Goal: Navigation & Orientation: Find specific page/section

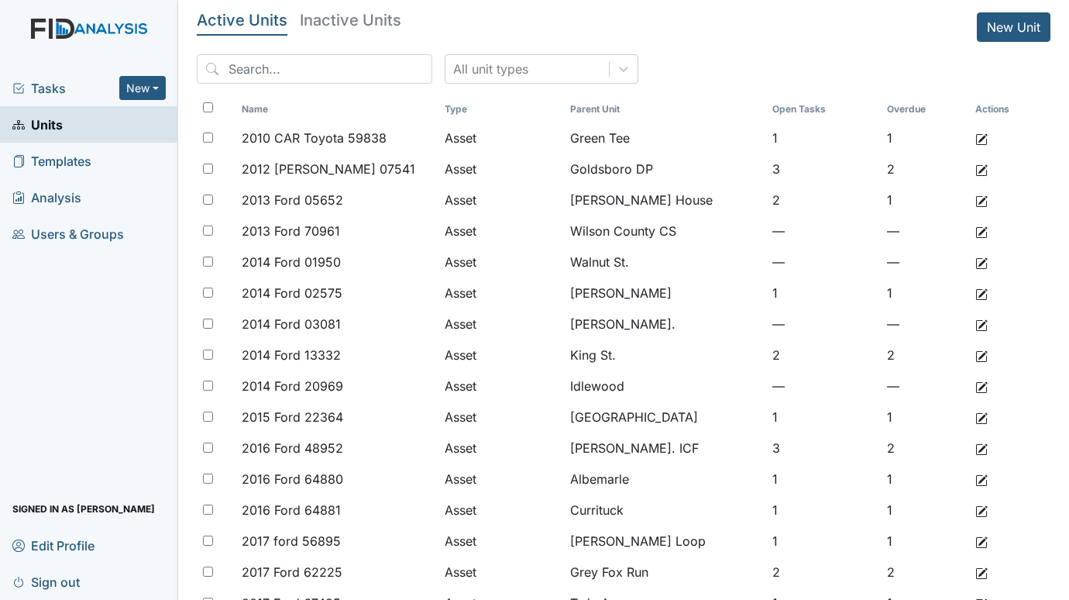
click at [32, 91] on span "Tasks" at bounding box center [65, 88] width 107 height 19
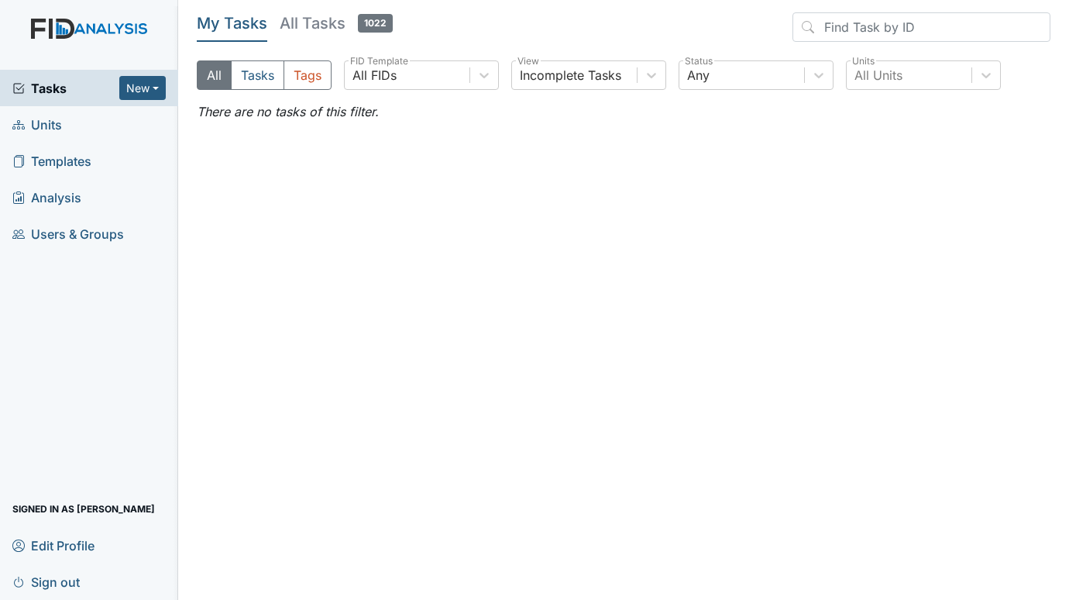
click at [53, 126] on span "Units" at bounding box center [37, 124] width 50 height 24
